Goal: Information Seeking & Learning: Learn about a topic

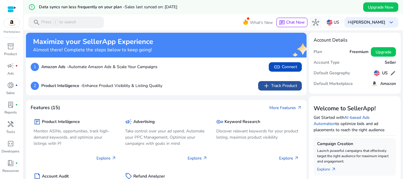
click at [263, 84] on span "add" at bounding box center [266, 85] width 7 height 7
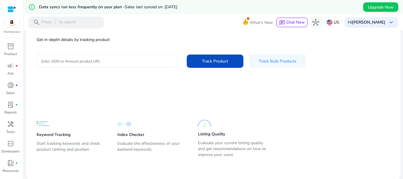
scroll to position [19, 0]
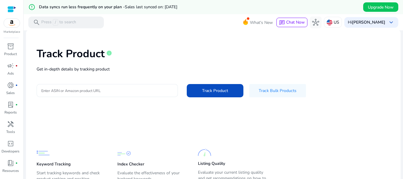
click at [142, 92] on input "Enter ASIN or Amazon product URL" at bounding box center [107, 90] width 132 height 6
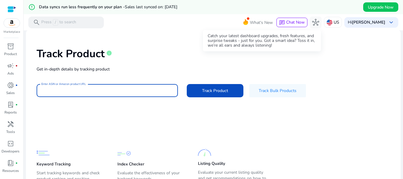
paste input "**********"
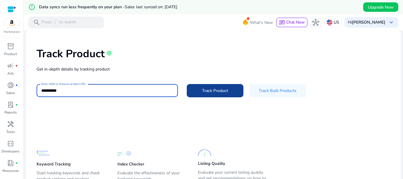
scroll to position [0, 0]
type input "**********"
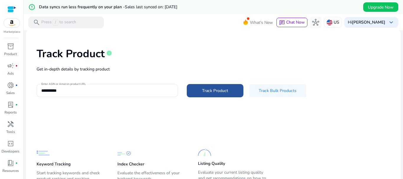
click at [205, 87] on span at bounding box center [215, 91] width 57 height 14
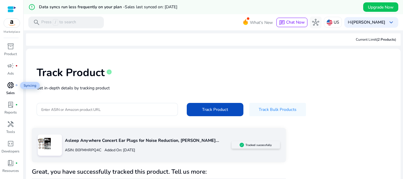
click at [10, 89] on span "donut_small" at bounding box center [10, 85] width 7 height 7
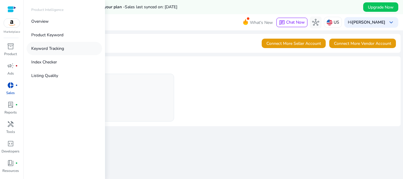
click at [67, 50] on link "Keyword Tracking" at bounding box center [65, 48] width 76 height 13
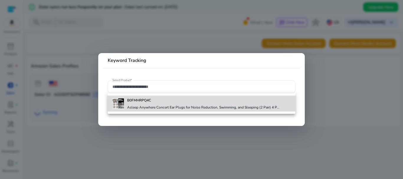
click at [144, 101] on b "B0FMHRPQ4C" at bounding box center [139, 100] width 24 height 5
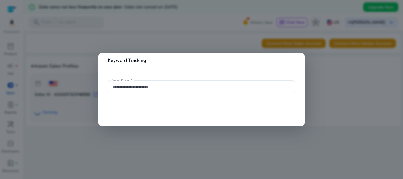
type input "**********"
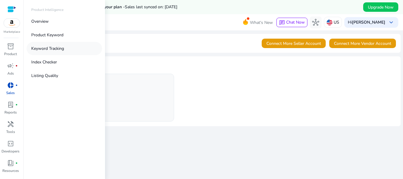
click at [48, 49] on p "Keyword Tracking" at bounding box center [47, 48] width 33 height 6
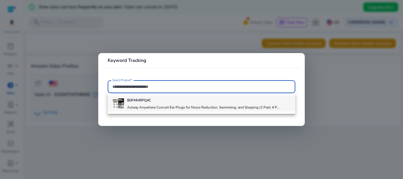
click at [147, 104] on div "B0FMHRPQ4C Asleep Anywhere Concert Ear Plugs for Noise Reduction, Swimming, and…" at bounding box center [203, 104] width 152 height 16
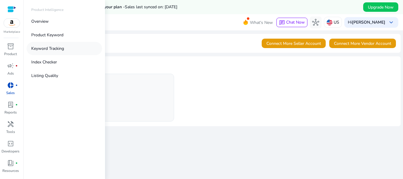
click at [52, 49] on p "Keyword Tracking" at bounding box center [47, 48] width 33 height 6
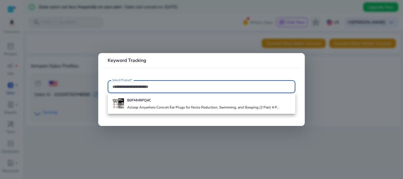
click at [340, 112] on div at bounding box center [201, 89] width 403 height 179
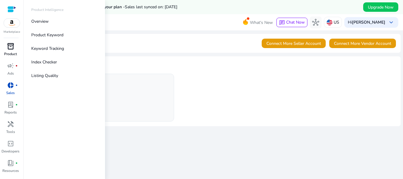
click at [6, 49] on div "inventory_2" at bounding box center [10, 46] width 17 height 9
click at [61, 61] on link "Index Checker" at bounding box center [65, 61] width 76 height 13
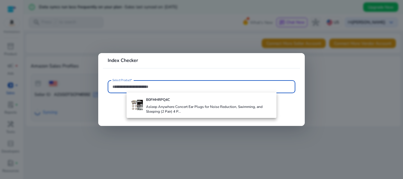
click at [354, 90] on div at bounding box center [201, 89] width 403 height 179
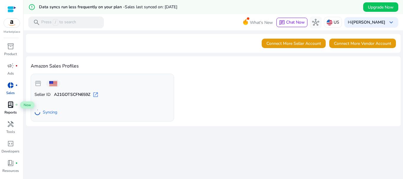
click at [11, 104] on span "lab_profile" at bounding box center [10, 104] width 7 height 7
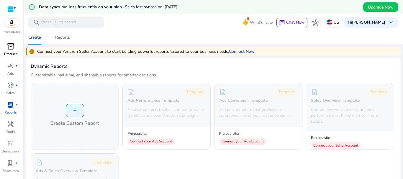
click at [9, 48] on span "inventory_2" at bounding box center [10, 46] width 7 height 7
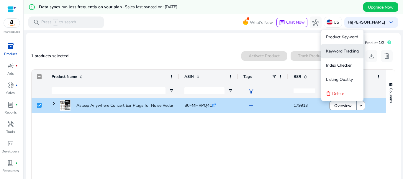
click at [342, 49] on span "Keyword Tracking" at bounding box center [342, 51] width 33 height 6
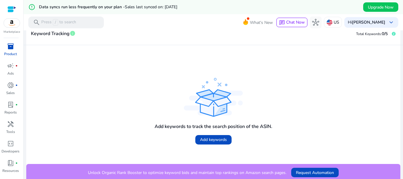
scroll to position [133, 0]
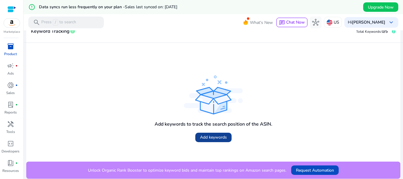
click at [212, 135] on span "Add keywords" at bounding box center [213, 137] width 27 height 6
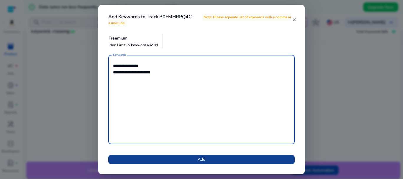
type textarea "**********"
click at [193, 157] on span at bounding box center [201, 160] width 187 height 14
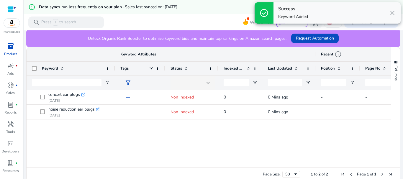
scroll to position [177, 0]
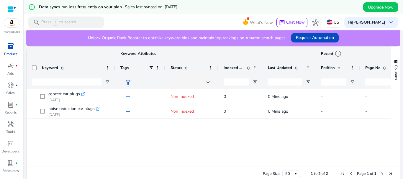
click at [248, 67] on span at bounding box center [248, 68] width 5 height 5
click at [249, 67] on span at bounding box center [248, 68] width 5 height 5
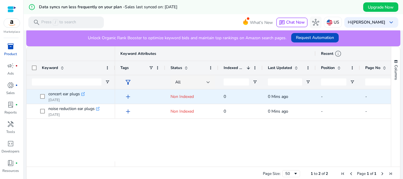
click at [188, 97] on span "Non Indexed" at bounding box center [182, 97] width 23 height 6
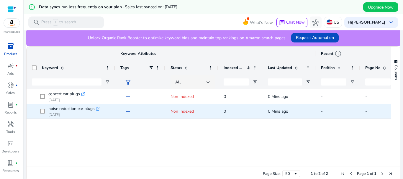
click at [189, 110] on span "Non Indexed" at bounding box center [182, 112] width 23 height 6
click at [187, 110] on span "Non Indexed" at bounding box center [182, 112] width 23 height 6
click at [154, 112] on div "add" at bounding box center [141, 111] width 37 height 11
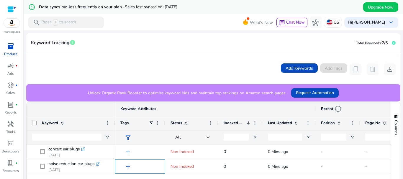
scroll to position [120, 0]
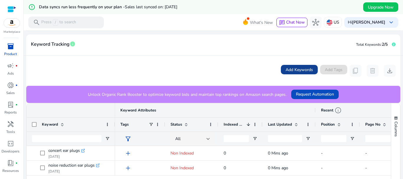
click at [288, 73] on span "Add Keywords" at bounding box center [299, 70] width 27 height 6
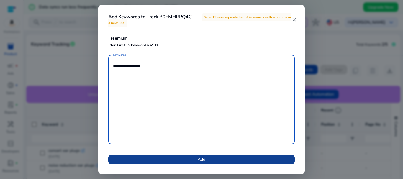
type textarea "**********"
click at [203, 160] on span "Add" at bounding box center [202, 159] width 8 height 6
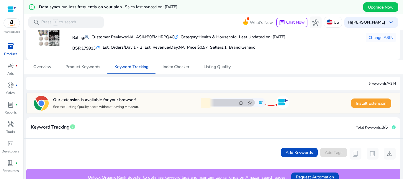
scroll to position [179, 0]
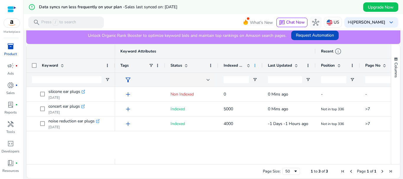
click at [254, 65] on span at bounding box center [255, 65] width 5 height 5
click at [229, 138] on div "add Non Indexed 0 0 Mins ago - - lock Upgrade lock Upgrade add Indexed 5000 0 M…" at bounding box center [253, 123] width 276 height 72
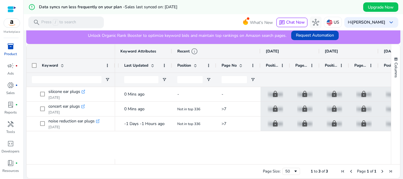
scroll to position [0, 0]
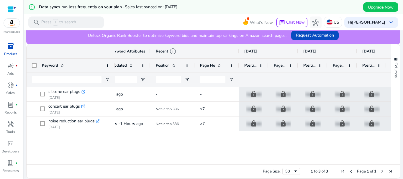
drag, startPoint x: 265, startPoint y: 162, endPoint x: 206, endPoint y: 163, distance: 59.3
click at [206, 163] on div at bounding box center [253, 161] width 276 height 5
drag, startPoint x: 206, startPoint y: 161, endPoint x: 174, endPoint y: 165, distance: 32.4
click at [174, 165] on div "Drag here to set row groups Drag here to set column labels Keyword Keyword Attr…" at bounding box center [213, 111] width 374 height 135
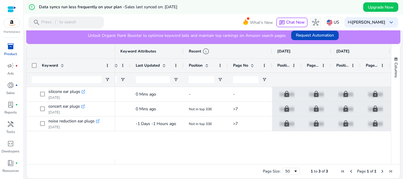
drag, startPoint x: 169, startPoint y: 164, endPoint x: 147, endPoint y: 165, distance: 21.9
click at [148, 165] on div "Page Size: 50 1 to 3 of 3 Page 1 of 1" at bounding box center [214, 171] width 374 height 14
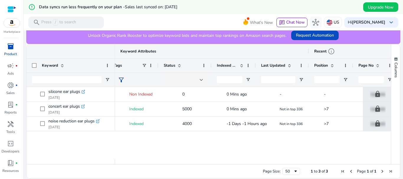
scroll to position [0, 7]
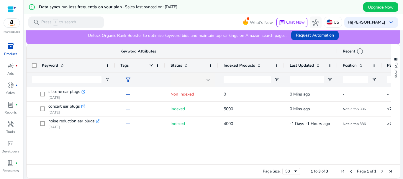
drag, startPoint x: 262, startPoint y: 66, endPoint x: 284, endPoint y: 65, distance: 21.9
click at [284, 65] on div at bounding box center [284, 66] width 2 height 14
click at [259, 81] on input "Indexed Products Filter Input" at bounding box center [247, 79] width 47 height 7
click at [258, 67] on span at bounding box center [259, 65] width 5 height 5
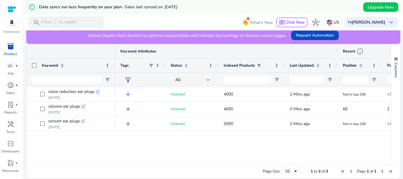
click at [259, 66] on span at bounding box center [259, 65] width 5 height 5
drag, startPoint x: 205, startPoint y: 162, endPoint x: 229, endPoint y: 162, distance: 24.2
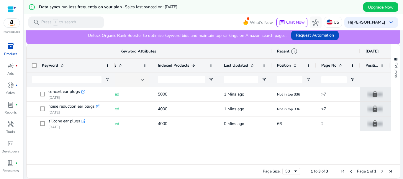
scroll to position [0, 73]
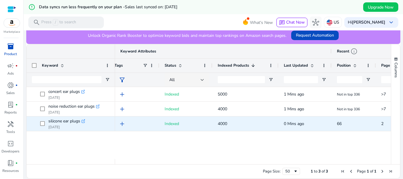
click at [84, 122] on icon ".st0{fill:#2c8af8}" at bounding box center [83, 121] width 4 height 4
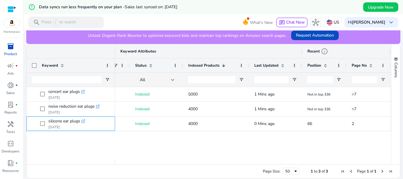
scroll to position [0, 36]
click at [240, 64] on span at bounding box center [241, 65] width 5 height 5
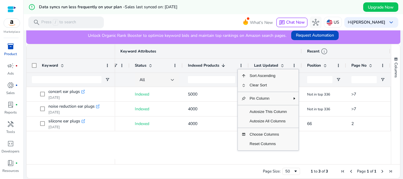
click at [235, 55] on div "Keyword Attributes" at bounding box center [191, 51] width 212 height 8
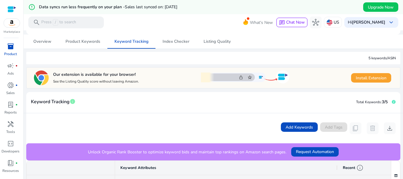
scroll to position [179, 0]
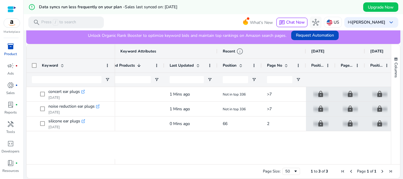
drag, startPoint x: 236, startPoint y: 162, endPoint x: 221, endPoint y: 162, distance: 15.4
click at [221, 162] on div at bounding box center [253, 161] width 276 height 5
drag, startPoint x: 219, startPoint y: 162, endPoint x: 198, endPoint y: 164, distance: 20.8
click at [198, 164] on div at bounding box center [253, 161] width 276 height 5
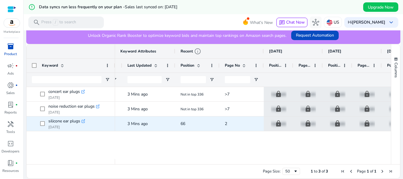
click at [226, 123] on span "2" at bounding box center [226, 124] width 2 height 6
click at [226, 139] on div "lock Upgrade lock Upgrade lock Upgrade lock Upgrade lock Upgrade lock Upgrade N…" at bounding box center [253, 123] width 276 height 72
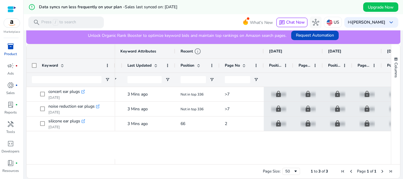
scroll to position [61, 0]
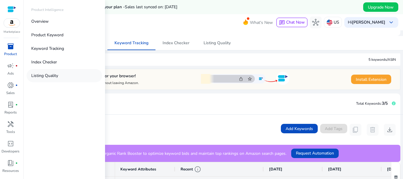
click at [56, 76] on p "Listing Quality" at bounding box center [44, 76] width 27 height 6
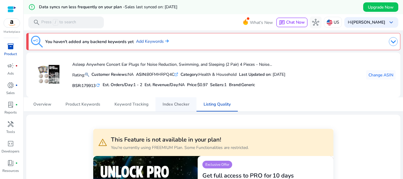
click at [172, 107] on span "Index Checker" at bounding box center [176, 104] width 27 height 4
click at [140, 104] on span "Keyword Tracking" at bounding box center [132, 104] width 34 height 4
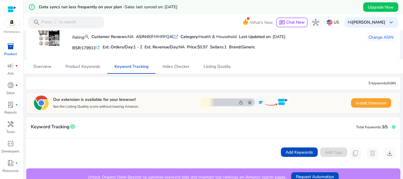
scroll to position [2, 0]
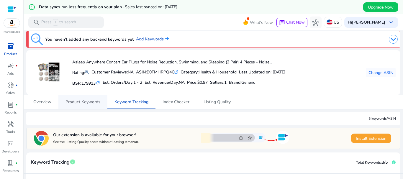
click at [97, 103] on span "Product Keywords" at bounding box center [83, 102] width 35 height 4
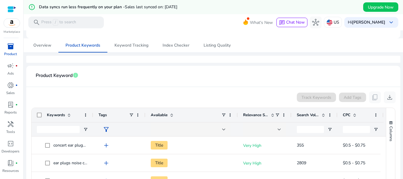
scroll to position [30, 0]
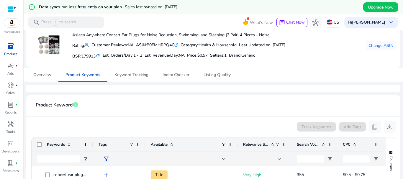
click at [100, 56] on mat-icon "refresh" at bounding box center [98, 56] width 5 height 6
click at [126, 54] on h5 "Est. Orders/Day: 1 - 2" at bounding box center [123, 55] width 40 height 5
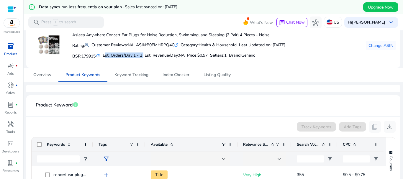
click at [128, 61] on div "BSR: 179915 refresh Est. Orders/Day: 1 - 2 Est. Revenue/Day: NA Price: $0.97 Se…" at bounding box center [178, 55] width 213 height 10
click at [112, 69] on link "Keyword Tracking" at bounding box center [131, 75] width 48 height 14
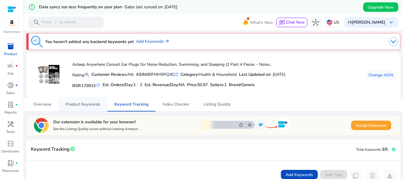
click at [90, 101] on span "Product Keywords" at bounding box center [83, 104] width 35 height 14
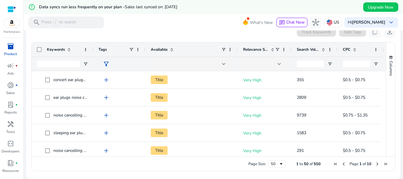
scroll to position [36, 0]
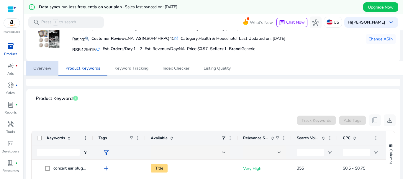
click at [53, 68] on link "Overview" at bounding box center [42, 68] width 32 height 14
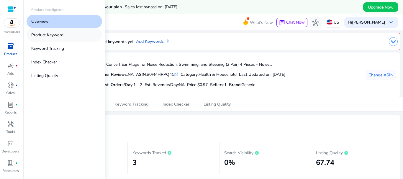
click at [53, 34] on p "Product Keyword" at bounding box center [47, 35] width 32 height 6
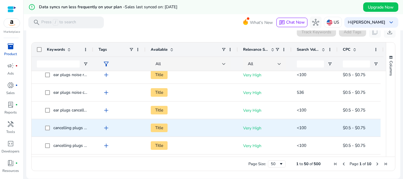
scroll to position [118, 0]
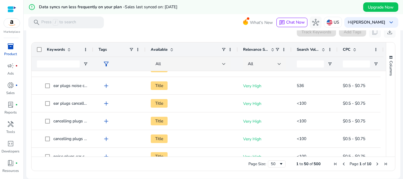
click at [325, 50] on span at bounding box center [323, 49] width 5 height 5
click at [324, 50] on span at bounding box center [323, 49] width 5 height 5
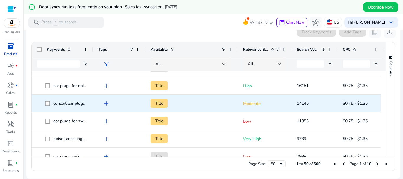
scroll to position [0, 0]
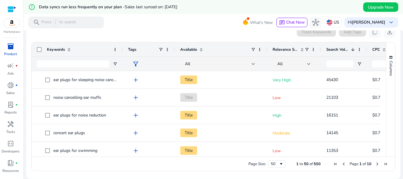
drag, startPoint x: 94, startPoint y: 49, endPoint x: 123, endPoint y: 50, distance: 28.9
click at [123, 50] on div at bounding box center [122, 50] width 2 height 14
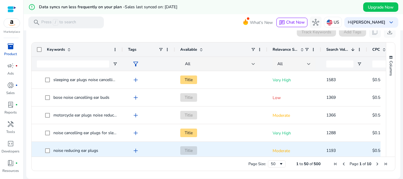
scroll to position [413, 0]
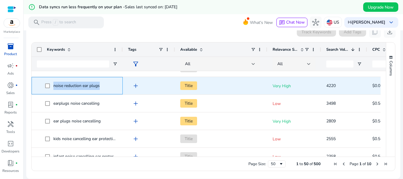
drag, startPoint x: 100, startPoint y: 85, endPoint x: 51, endPoint y: 88, distance: 48.8
click at [51, 88] on span "noise reduction ear plugs" at bounding box center [81, 86] width 72 height 12
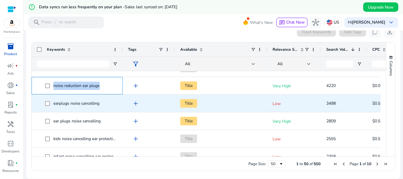
copy span "noise reduction ear plugs"
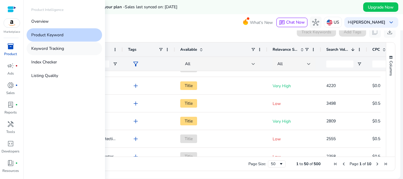
click at [55, 50] on p "Keyword Tracking" at bounding box center [47, 48] width 33 height 6
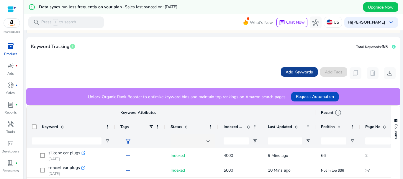
click at [300, 68] on span at bounding box center [299, 72] width 37 height 14
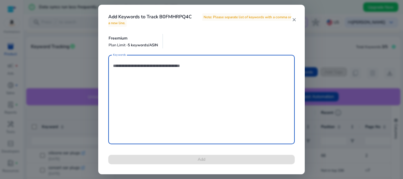
paste textarea "**********"
type textarea "**********"
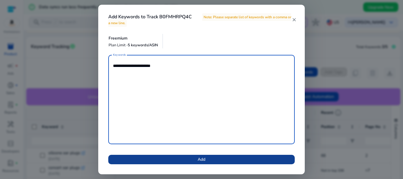
click at [208, 160] on span at bounding box center [201, 160] width 187 height 14
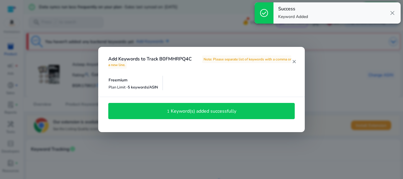
click at [221, 138] on div at bounding box center [201, 89] width 403 height 179
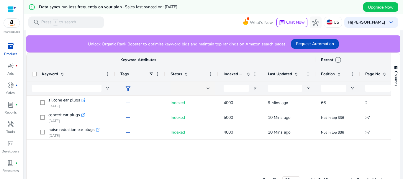
click at [231, 75] on span "Indexed Products" at bounding box center [234, 73] width 21 height 5
click at [233, 153] on div "add Indexed 5000 10 Mins ago Not in top 336 >7 lock Upgrade lock Upgrade add In…" at bounding box center [253, 132] width 276 height 72
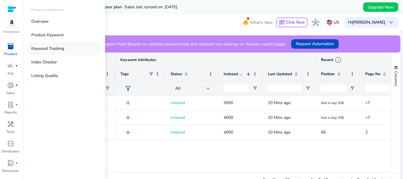
click at [59, 49] on p "Keyword Tracking" at bounding box center [47, 48] width 33 height 6
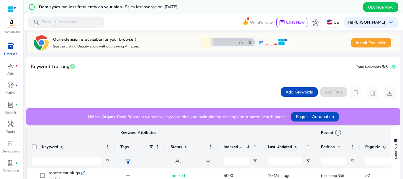
scroll to position [2, 0]
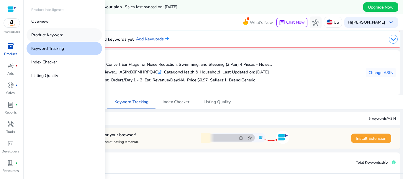
click at [58, 36] on p "Product Keyword" at bounding box center [47, 35] width 32 height 6
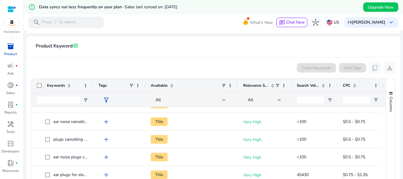
scroll to position [148, 0]
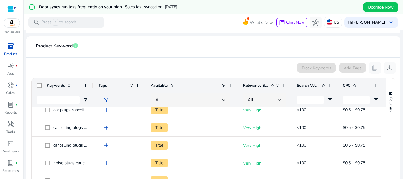
click at [304, 87] on span "Search Volume" at bounding box center [308, 85] width 22 height 5
click at [305, 86] on span "Search Volume" at bounding box center [308, 85] width 22 height 5
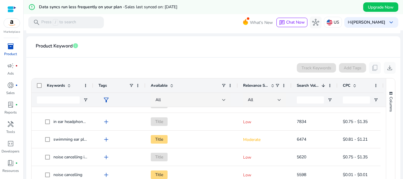
scroll to position [236, 0]
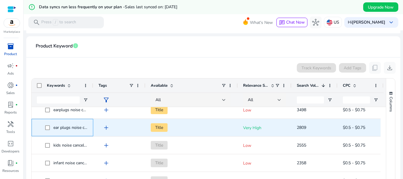
click at [76, 128] on span "ear plugs noise cancelling" at bounding box center [76, 128] width 47 height 6
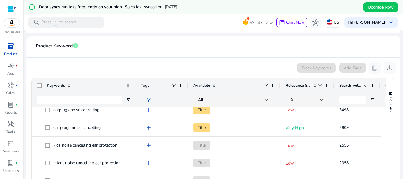
drag, startPoint x: 93, startPoint y: 86, endPoint x: 135, endPoint y: 86, distance: 42.5
click at [135, 86] on div at bounding box center [135, 86] width 2 height 14
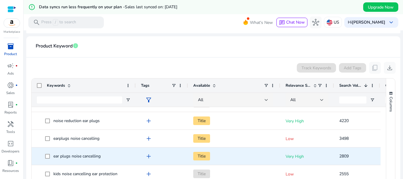
scroll to position [207, 0]
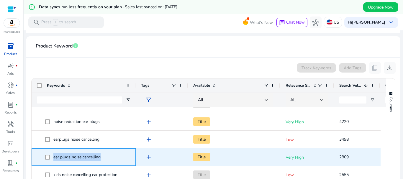
drag, startPoint x: 104, startPoint y: 157, endPoint x: 53, endPoint y: 156, distance: 50.8
click at [53, 156] on span "ear plugs noise cancelling" at bounding box center [87, 157] width 85 height 12
copy span "ear plugs noise cancelling"
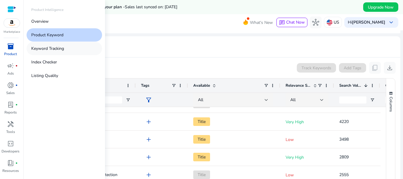
click at [55, 48] on p "Keyword Tracking" at bounding box center [47, 48] width 33 height 6
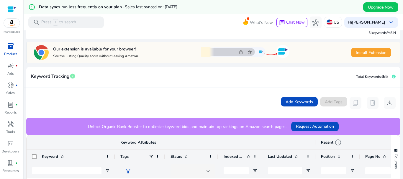
scroll to position [89, 0]
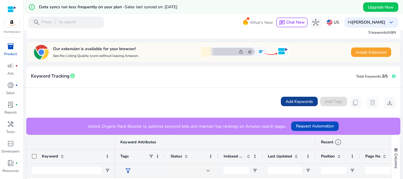
click at [286, 102] on span "Add Keywords" at bounding box center [299, 102] width 27 height 6
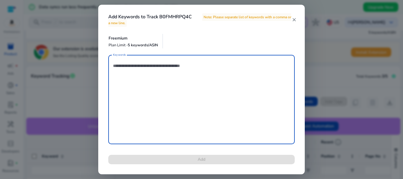
paste textarea "**********"
type textarea "**********"
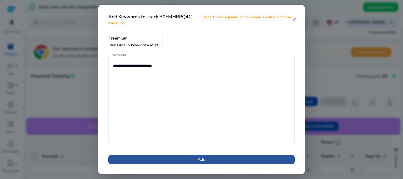
click at [217, 158] on span at bounding box center [201, 160] width 187 height 14
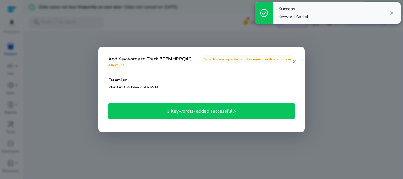
click at [322, 92] on div at bounding box center [201, 89] width 403 height 179
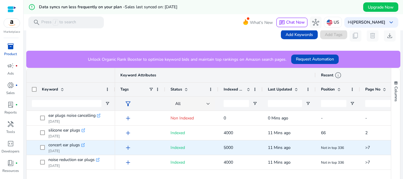
scroll to position [179, 0]
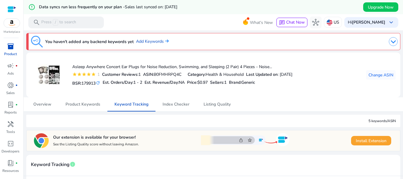
scroll to position [53, 0]
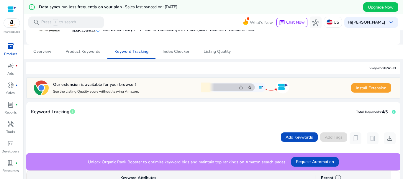
drag, startPoint x: 270, startPoint y: 120, endPoint x: 257, endPoint y: 110, distance: 16.3
click at [270, 120] on mat-card-header "Keyword Tracking info Total Keywords: 4/5" at bounding box center [213, 115] width 374 height 17
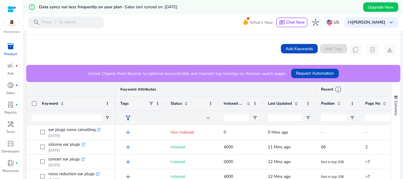
scroll to position [171, 0]
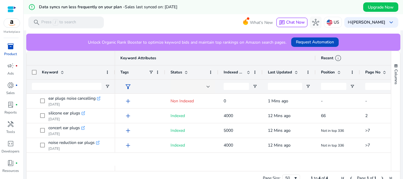
scroll to position [177, 0]
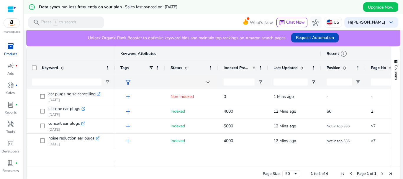
drag, startPoint x: 263, startPoint y: 68, endPoint x: 267, endPoint y: 68, distance: 4.8
click at [267, 68] on div at bounding box center [268, 68] width 2 height 14
click at [252, 68] on span at bounding box center [253, 68] width 6 height 5
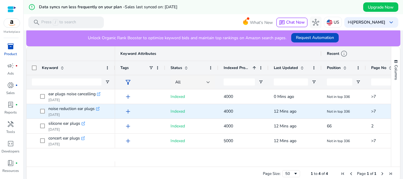
scroll to position [0, 0]
click at [228, 111] on span "4000" at bounding box center [228, 112] width 9 height 6
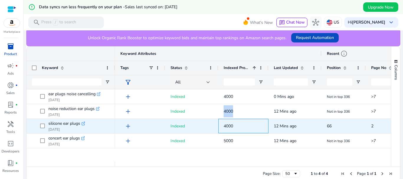
click at [230, 125] on span "4000" at bounding box center [228, 126] width 9 height 6
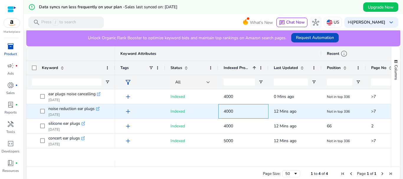
click at [229, 112] on span "4000" at bounding box center [228, 112] width 9 height 6
click at [229, 111] on span "4000" at bounding box center [228, 112] width 9 height 6
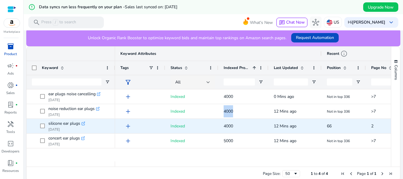
click at [229, 126] on span "4000" at bounding box center [228, 126] width 9 height 6
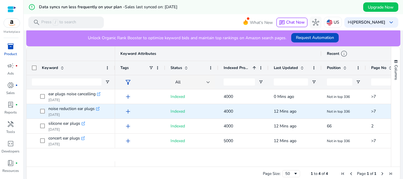
click at [231, 110] on span "4000" at bounding box center [228, 112] width 9 height 6
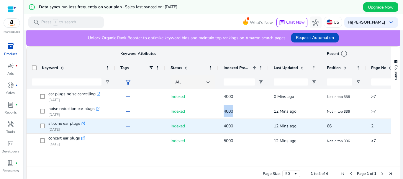
click at [231, 121] on span "4000" at bounding box center [244, 126] width 40 height 12
click at [230, 127] on span "4000" at bounding box center [228, 126] width 9 height 6
click at [230, 128] on span "4000" at bounding box center [228, 126] width 9 height 6
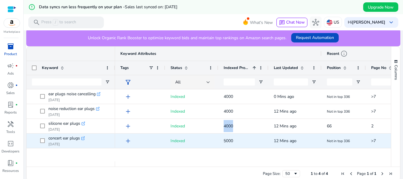
click at [231, 141] on span "5000" at bounding box center [228, 141] width 9 height 6
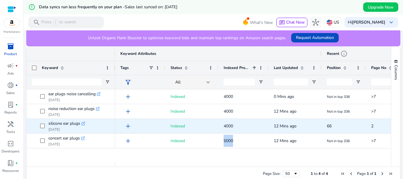
click at [229, 127] on span "4000" at bounding box center [228, 126] width 9 height 6
click at [228, 127] on span "4000" at bounding box center [228, 126] width 9 height 6
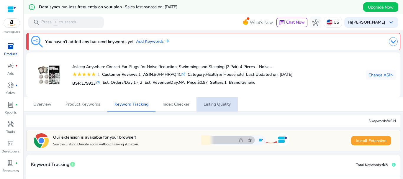
click at [224, 105] on span "Listing Quality" at bounding box center [217, 104] width 27 height 4
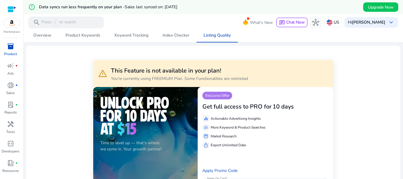
scroll to position [177, 0]
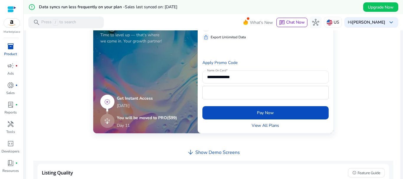
click at [260, 125] on link "View All Plans" at bounding box center [265, 126] width 27 height 6
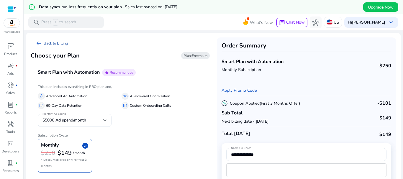
click at [39, 44] on span "arrow_left_alt" at bounding box center [38, 43] width 7 height 7
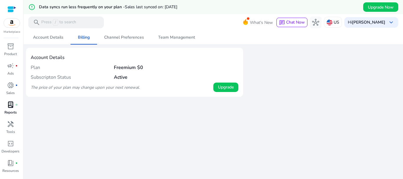
click at [10, 108] on span "lab_profile" at bounding box center [10, 104] width 7 height 7
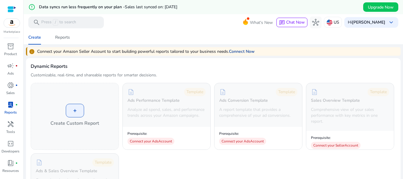
click at [243, 49] on link "Connect Now" at bounding box center [242, 51] width 26 height 6
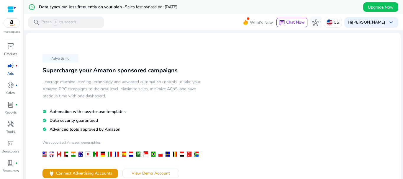
scroll to position [59, 0]
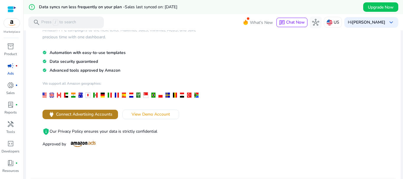
click at [107, 117] on span "Connect Advertising Accounts" at bounding box center [84, 114] width 56 height 6
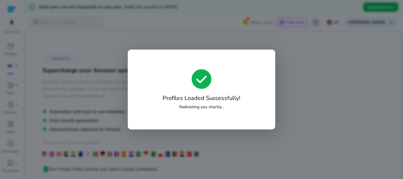
click at [46, 88] on h5 "Leverage machine learning technology and advanced automation controls to take y…" at bounding box center [122, 89] width 159 height 21
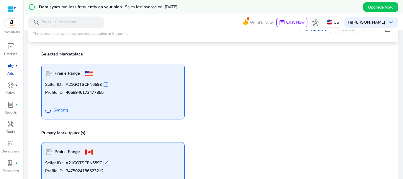
scroll to position [30, 0]
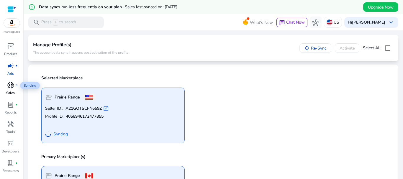
click at [14, 88] on div "donut_small fiber_manual_record" at bounding box center [10, 85] width 17 height 9
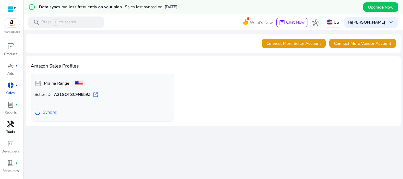
click at [9, 127] on span "handyman" at bounding box center [10, 124] width 7 height 7
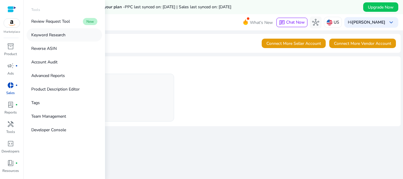
click at [58, 35] on p "Keyword Research" at bounding box center [48, 35] width 34 height 6
click at [72, 34] on link "Keyword Research" at bounding box center [65, 34] width 76 height 13
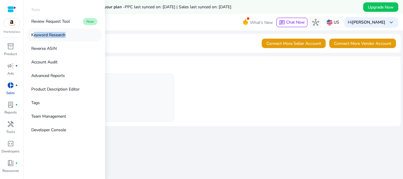
click at [72, 34] on link "Keyword Research" at bounding box center [65, 34] width 76 height 13
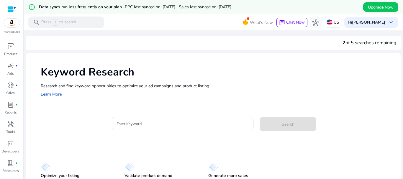
click at [196, 125] on input "Enter Keyword" at bounding box center [183, 123] width 133 height 6
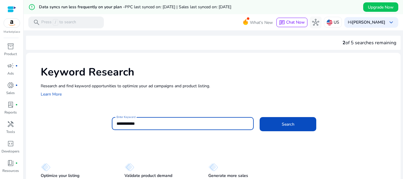
type input "**********"
click at [260, 117] on button "Search" at bounding box center [288, 124] width 57 height 14
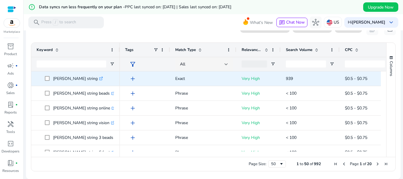
click at [290, 78] on span "939" at bounding box center [289, 79] width 7 height 6
click at [291, 78] on span "939" at bounding box center [289, 79] width 7 height 6
click at [294, 80] on p "939" at bounding box center [310, 79] width 48 height 12
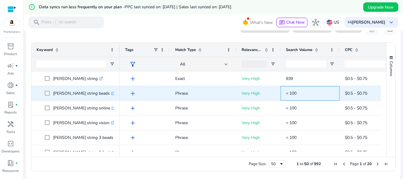
click at [293, 93] on span "< 100" at bounding box center [291, 94] width 11 height 6
click at [295, 95] on span "< 100" at bounding box center [291, 94] width 11 height 6
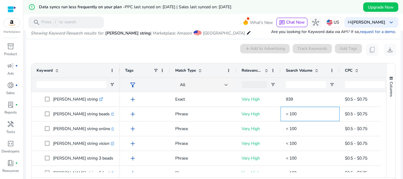
scroll to position [31, 0]
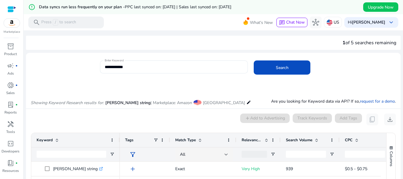
click at [347, 43] on div "1 of 5 searches remaining" at bounding box center [370, 42] width 54 height 7
click at [349, 69] on div "**********" at bounding box center [248, 70] width 296 height 19
click at [346, 41] on div "1 of 5 searches remaining" at bounding box center [370, 42] width 54 height 7
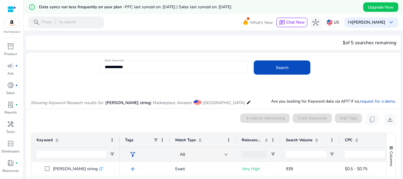
click at [346, 41] on div "1 of 5 searches remaining" at bounding box center [370, 42] width 54 height 7
click at [345, 67] on div "**********" at bounding box center [248, 70] width 296 height 19
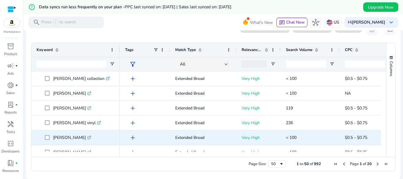
scroll to position [325, 0]
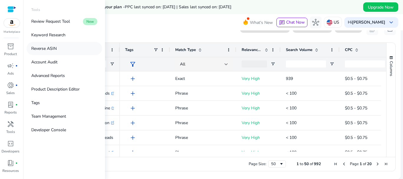
click at [57, 48] on link "Reverse ASIN" at bounding box center [65, 48] width 76 height 13
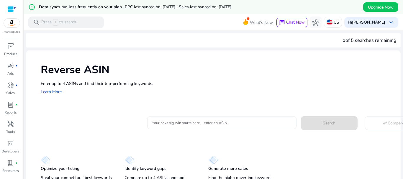
click at [242, 121] on input "Your next big win starts here—enter an ASIN" at bounding box center [222, 123] width 140 height 6
click at [254, 86] on p "Enter up to 4 ASINs and find their top-performing keywords." at bounding box center [218, 84] width 354 height 6
click at [232, 124] on input "Your next big win starts here—enter an ASIN" at bounding box center [222, 123] width 140 height 6
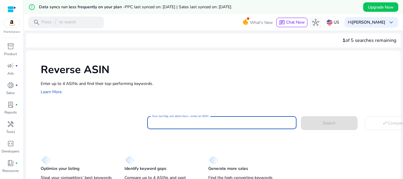
paste input "**********"
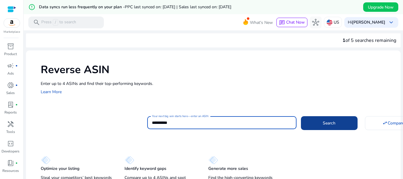
type input "**********"
click at [321, 124] on span at bounding box center [329, 123] width 57 height 14
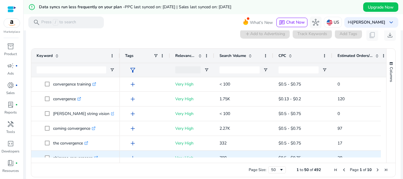
scroll to position [118, 0]
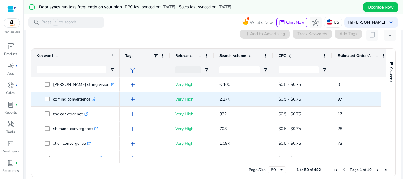
click at [95, 97] on icon ".st0{fill:#2c8af8}" at bounding box center [94, 99] width 4 height 4
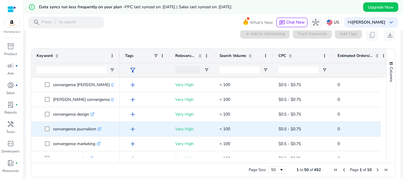
scroll to position [561, 0]
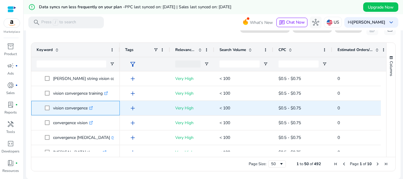
click at [93, 107] on icon ".st0{fill:#2c8af8}" at bounding box center [91, 108] width 4 height 4
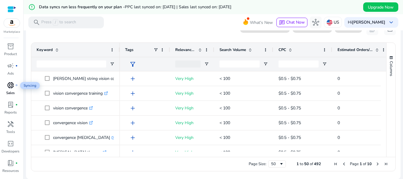
click at [13, 84] on span "donut_small" at bounding box center [10, 85] width 7 height 7
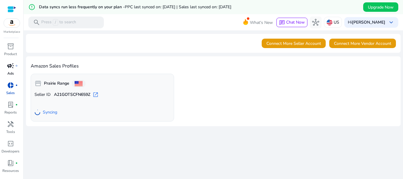
click at [12, 66] on span "campaign" at bounding box center [10, 65] width 7 height 7
click at [10, 69] on span "campaign" at bounding box center [10, 65] width 7 height 7
click at [9, 66] on span "campaign" at bounding box center [10, 65] width 7 height 7
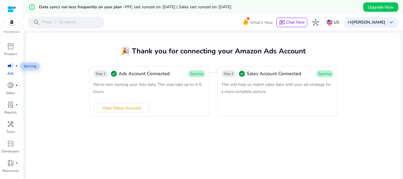
click at [9, 66] on span "campaign" at bounding box center [10, 65] width 7 height 7
